Goal: Register for event/course

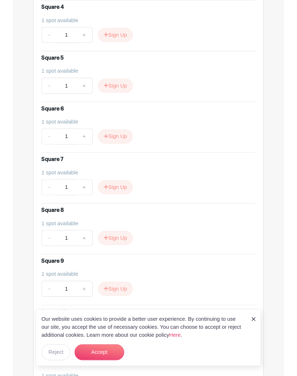
scroll to position [644, 0]
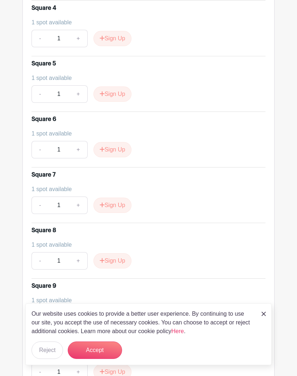
click at [121, 213] on button "Sign Up" at bounding box center [113, 204] width 38 height 15
click at [111, 347] on button "Accept" at bounding box center [95, 349] width 54 height 17
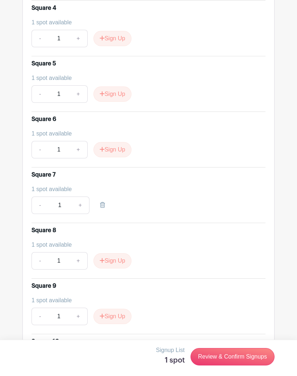
click at [242, 353] on link "Review & Confirm Signups" at bounding box center [233, 356] width 84 height 17
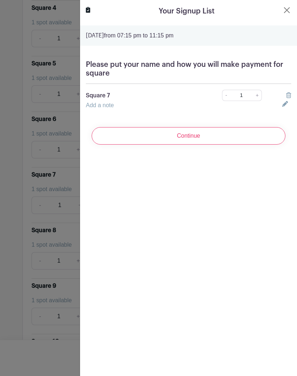
click at [111, 108] on link "Add a note" at bounding box center [100, 105] width 28 height 6
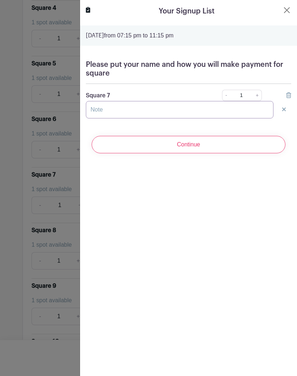
click at [119, 111] on input "text" at bounding box center [180, 109] width 188 height 17
type input "[PERSON_NAME]"
click at [200, 144] on input "Continue" at bounding box center [189, 144] width 194 height 17
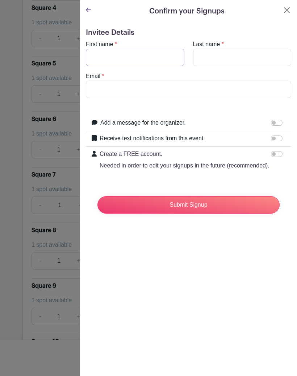
click at [122, 58] on input "First name" at bounding box center [135, 57] width 99 height 17
type input "[EMAIL_ADDRESS][DOMAIN_NAME]"
type input "& [PERSON_NAME]"
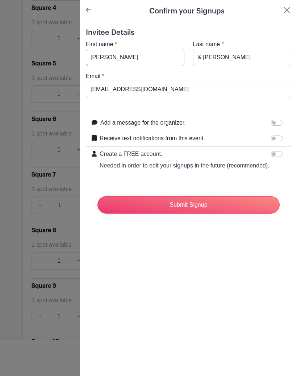
click at [136, 58] on input "[PERSON_NAME]" at bounding box center [135, 57] width 99 height 17
type input "J"
type input "[PERSON_NAME]"
click at [227, 57] on input "& [PERSON_NAME]" at bounding box center [242, 57] width 99 height 17
type input "[PERSON_NAME]"
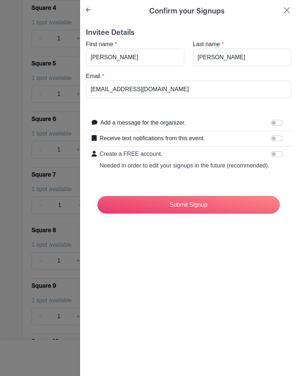
click at [126, 77] on div "Email * [EMAIL_ADDRESS][DOMAIN_NAME]" at bounding box center [189, 85] width 214 height 26
click at [90, 13] on link at bounding box center [88, 10] width 5 height 6
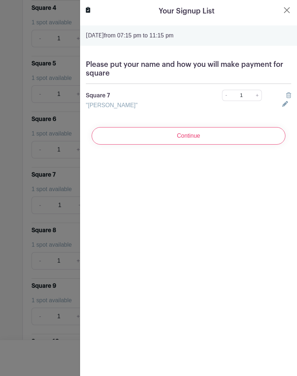
click at [159, 102] on div ""[PERSON_NAME]"" at bounding box center [180, 105] width 197 height 9
click at [154, 110] on div "Please put your name and how you will make payment for square Square 7 - 1 + "[…" at bounding box center [188, 84] width 217 height 61
click at [134, 104] on div ""[PERSON_NAME]"" at bounding box center [180, 105] width 197 height 9
click at [141, 110] on div "Please put your name and how you will make payment for square Square 7 - 1 + "[…" at bounding box center [188, 84] width 217 height 61
click at [145, 108] on div ""[PERSON_NAME]"" at bounding box center [180, 105] width 197 height 9
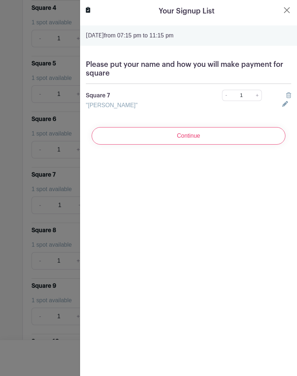
click at [289, 107] on link at bounding box center [287, 104] width 9 height 6
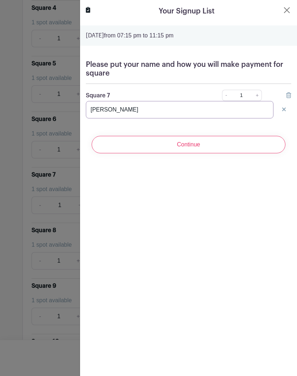
click at [157, 110] on input "[PERSON_NAME]" at bounding box center [180, 109] width 188 height 17
type input "[PERSON_NAME] Venmo"
click at [241, 142] on input "Continue" at bounding box center [189, 144] width 194 height 17
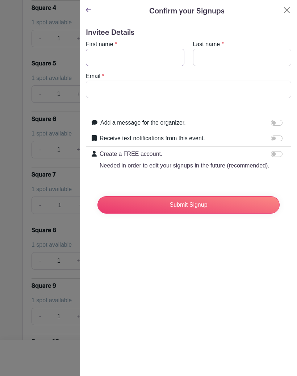
click at [126, 61] on input "First name" at bounding box center [135, 57] width 99 height 17
type input "[PERSON_NAME]"
click at [216, 61] on input "Last name" at bounding box center [242, 57] width 99 height 17
type input "[PERSON_NAME]"
click at [124, 93] on input "Email" at bounding box center [189, 89] width 206 height 17
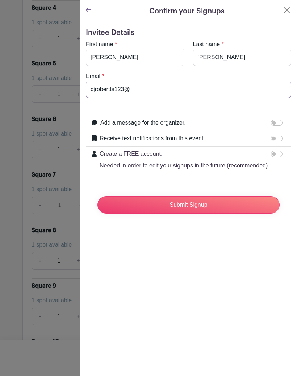
click at [115, 93] on input "cjrobertts123@" at bounding box center [189, 89] width 206 height 17
click at [115, 91] on input "cjrobertts123@" at bounding box center [189, 89] width 206 height 17
click at [136, 91] on input "cjroberts123@" at bounding box center [189, 89] width 206 height 17
type input "[EMAIL_ADDRESS][DOMAIN_NAME]"
click at [198, 202] on input "Submit Signup" at bounding box center [189, 204] width 182 height 17
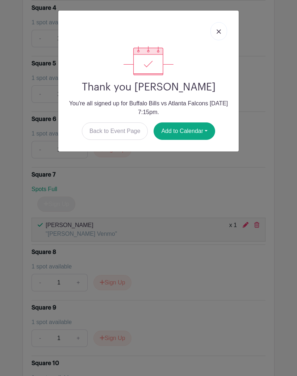
click at [222, 38] on link at bounding box center [219, 31] width 17 height 18
